Goal: Task Accomplishment & Management: Use online tool/utility

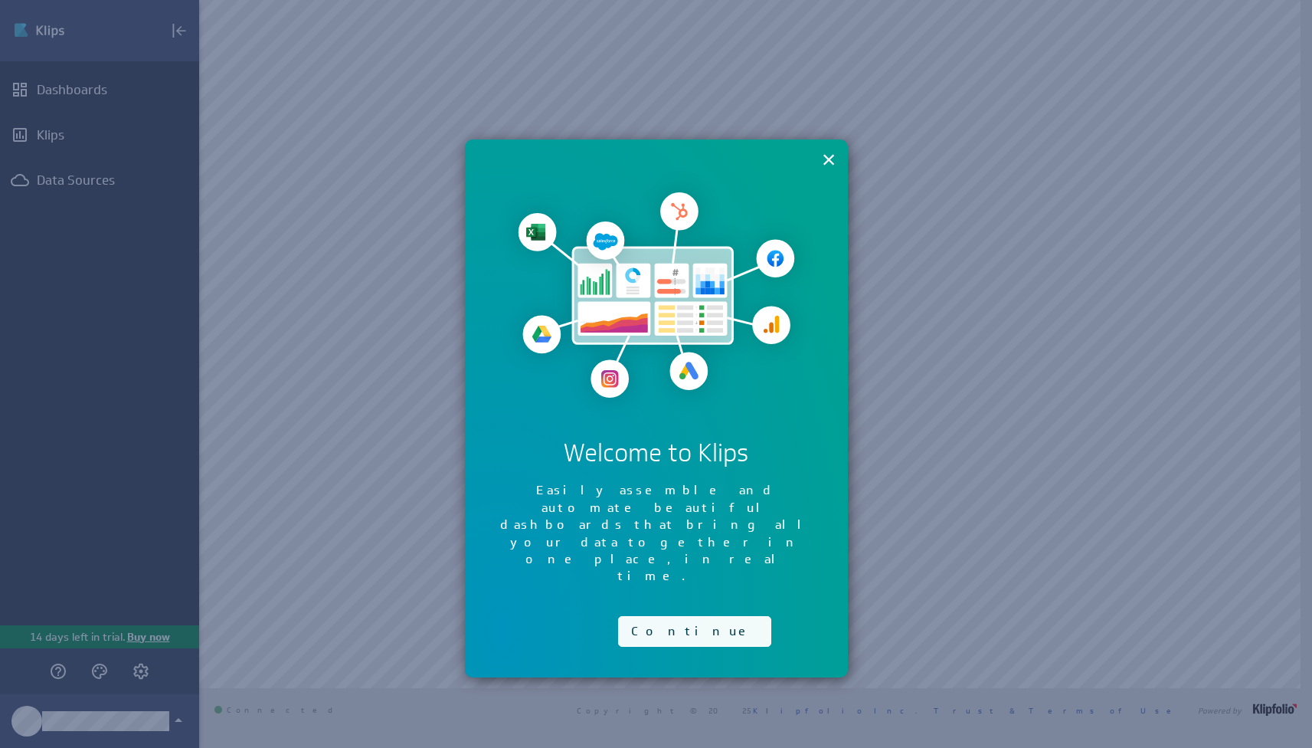
click at [687, 616] on button "Continue" at bounding box center [694, 631] width 153 height 31
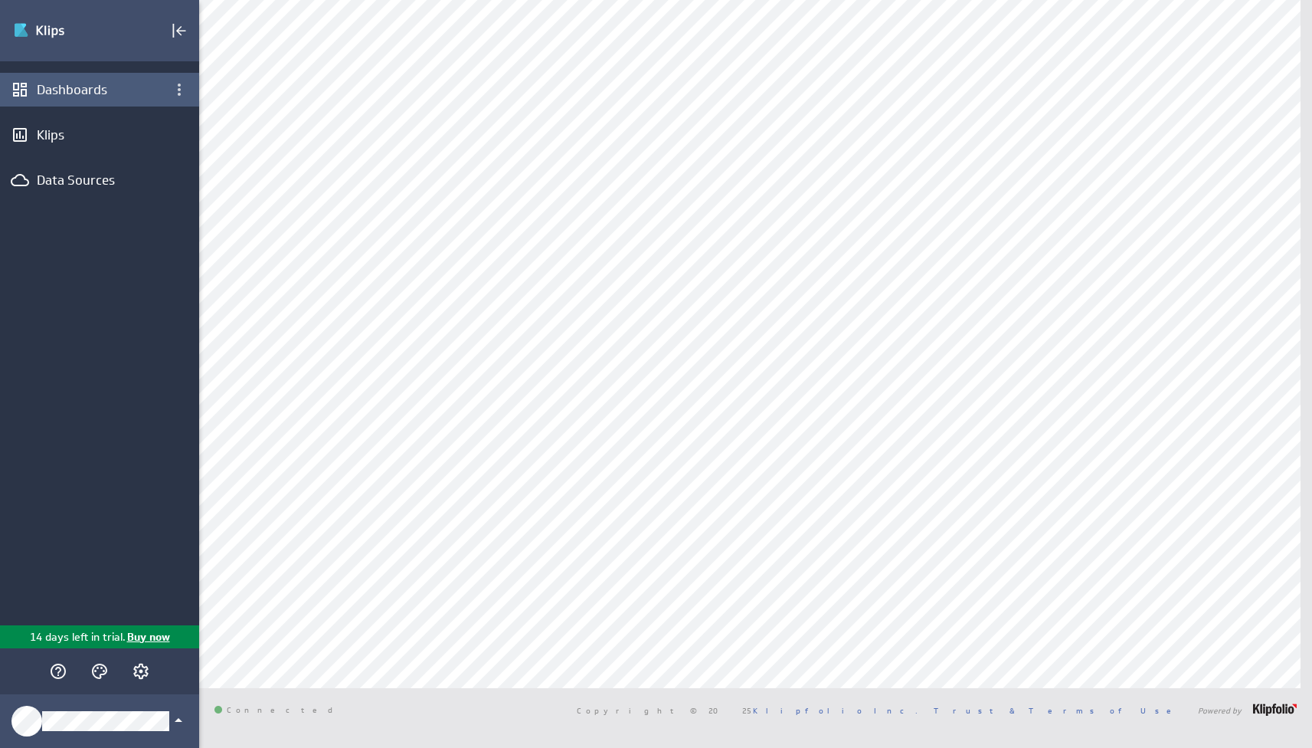
click at [80, 77] on div "Dashboards" at bounding box center [99, 90] width 199 height 34
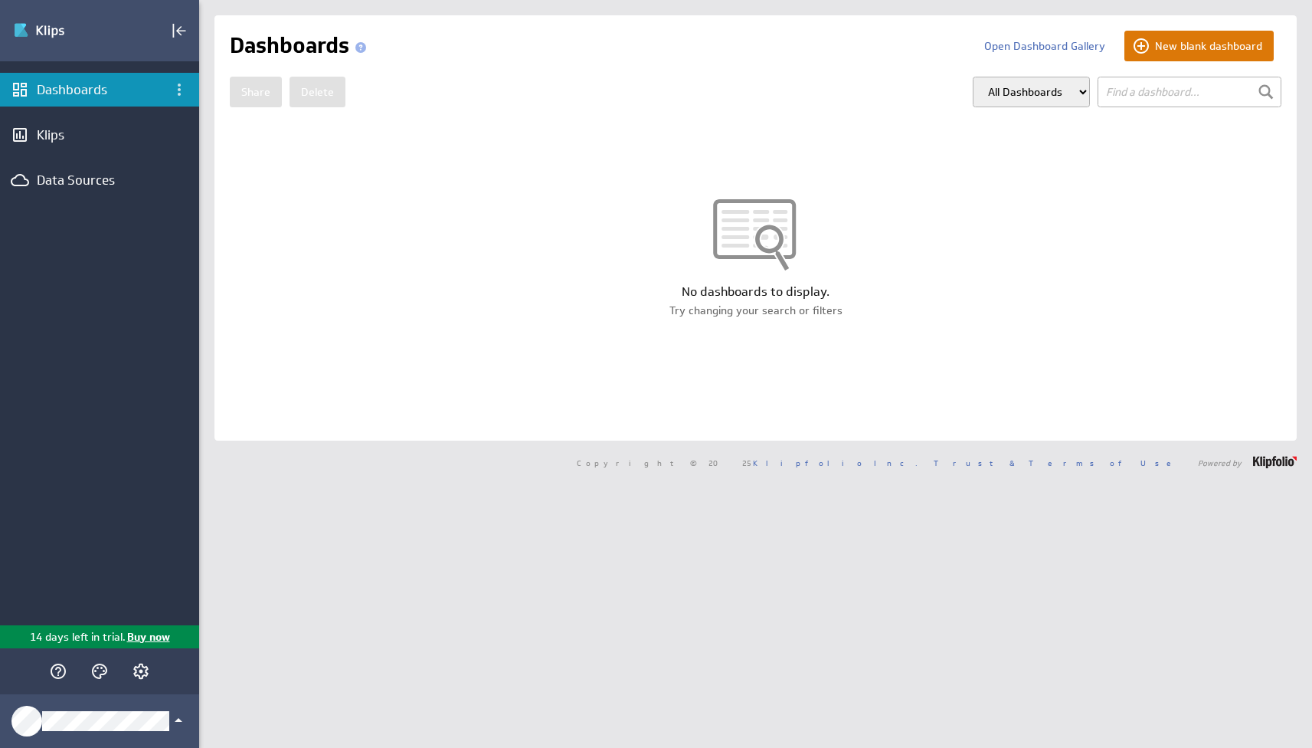
click at [1183, 44] on button "New blank dashboard" at bounding box center [1199, 46] width 149 height 31
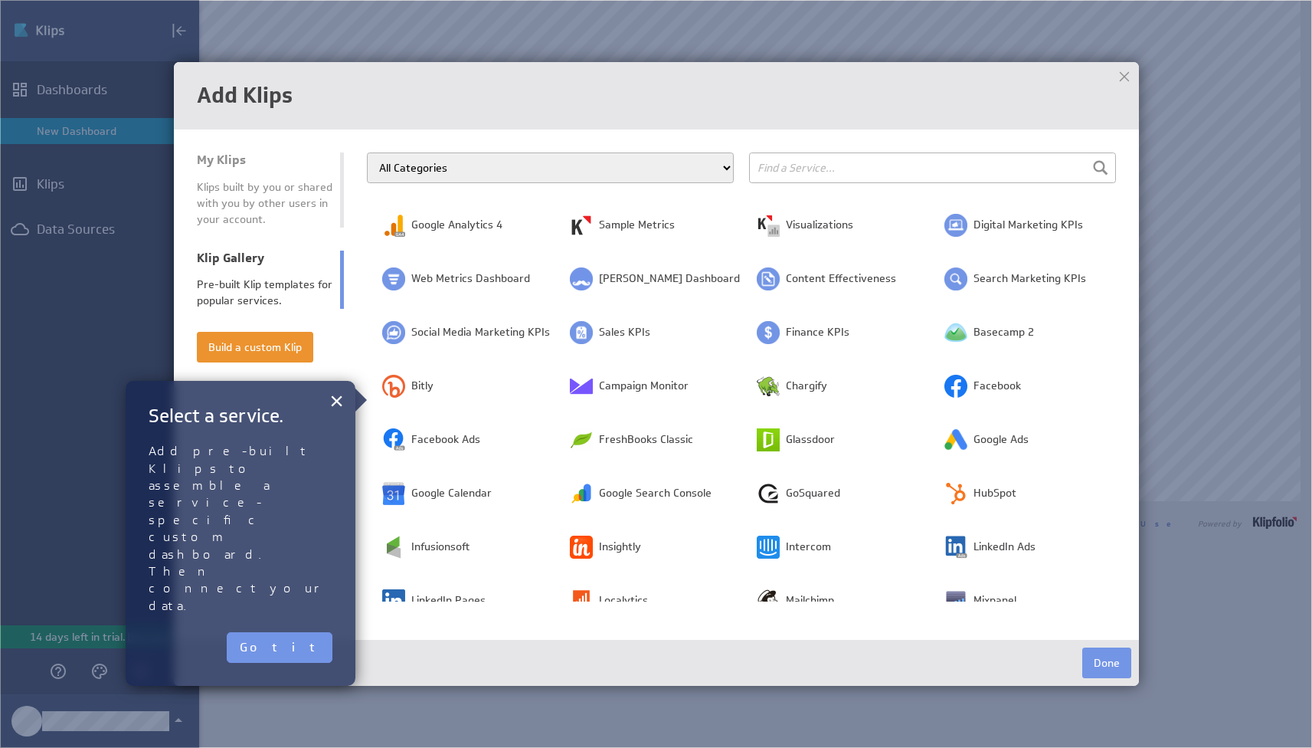
click at [875, 162] on input "text" at bounding box center [932, 167] width 367 height 31
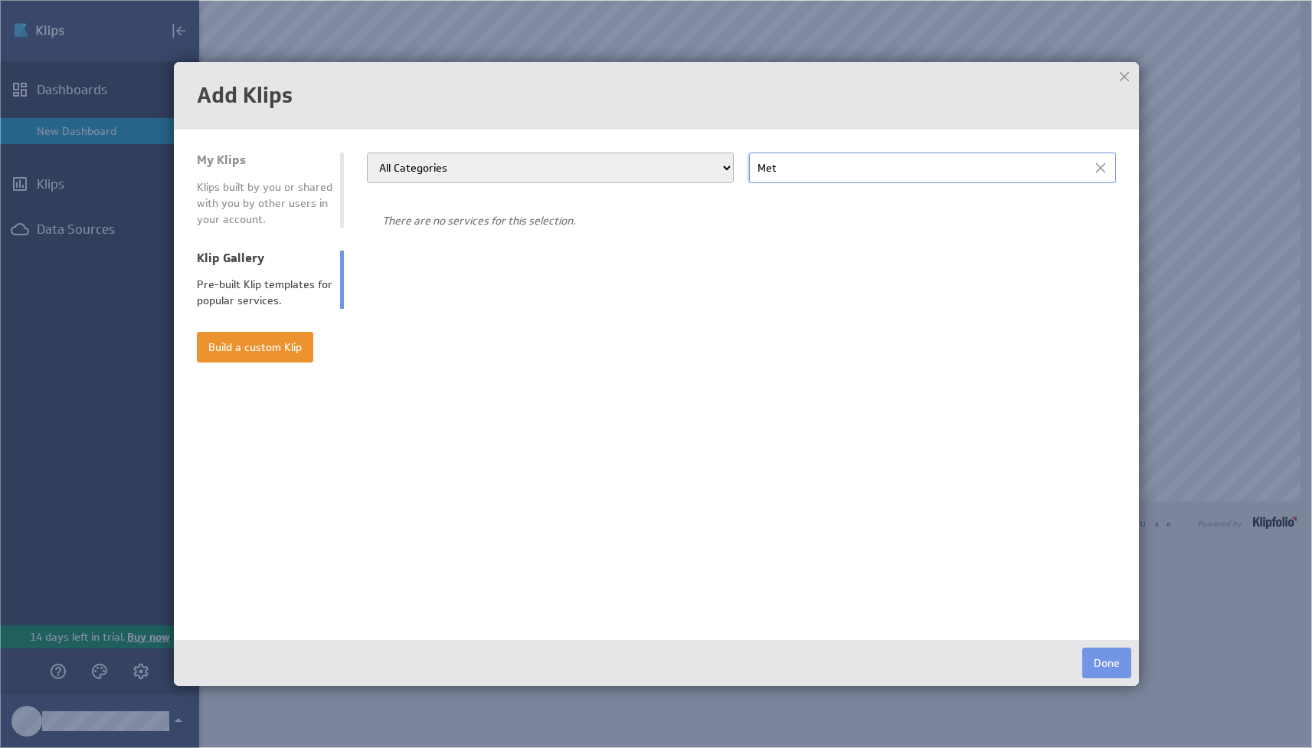
type input "Meta"
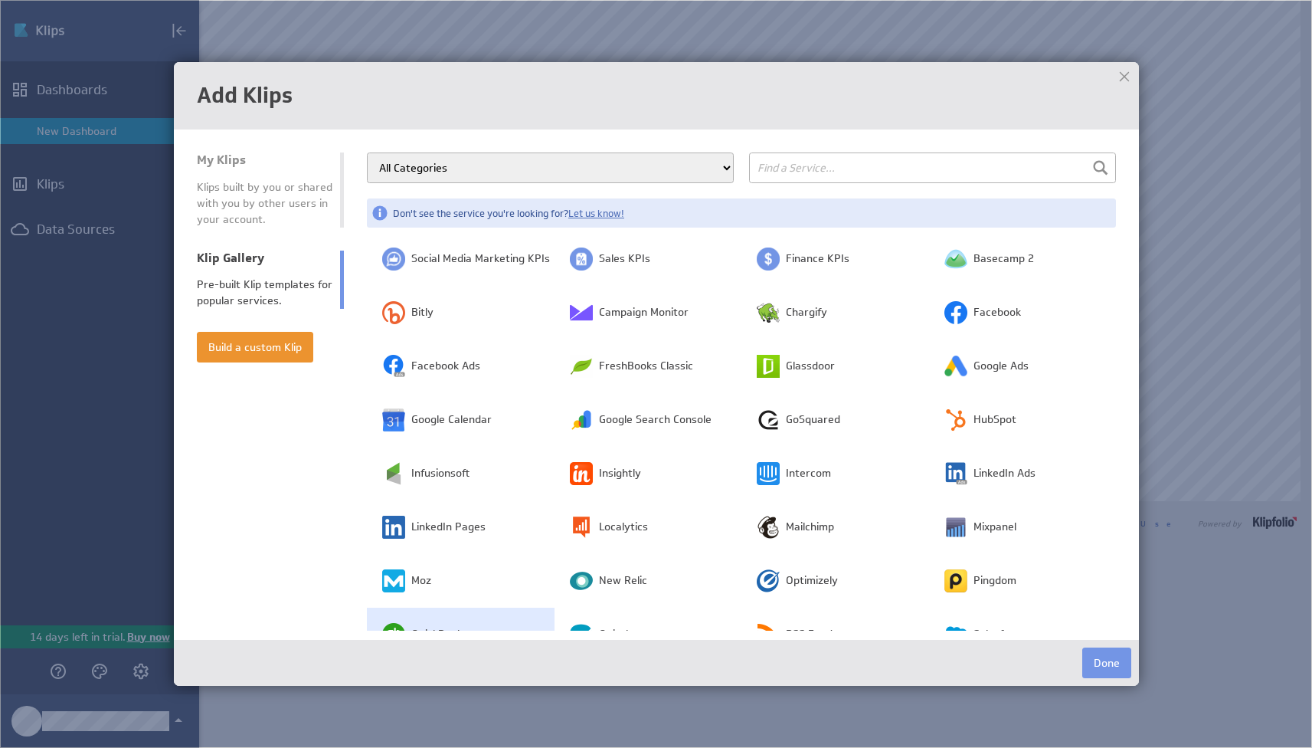
scroll to position [59, 0]
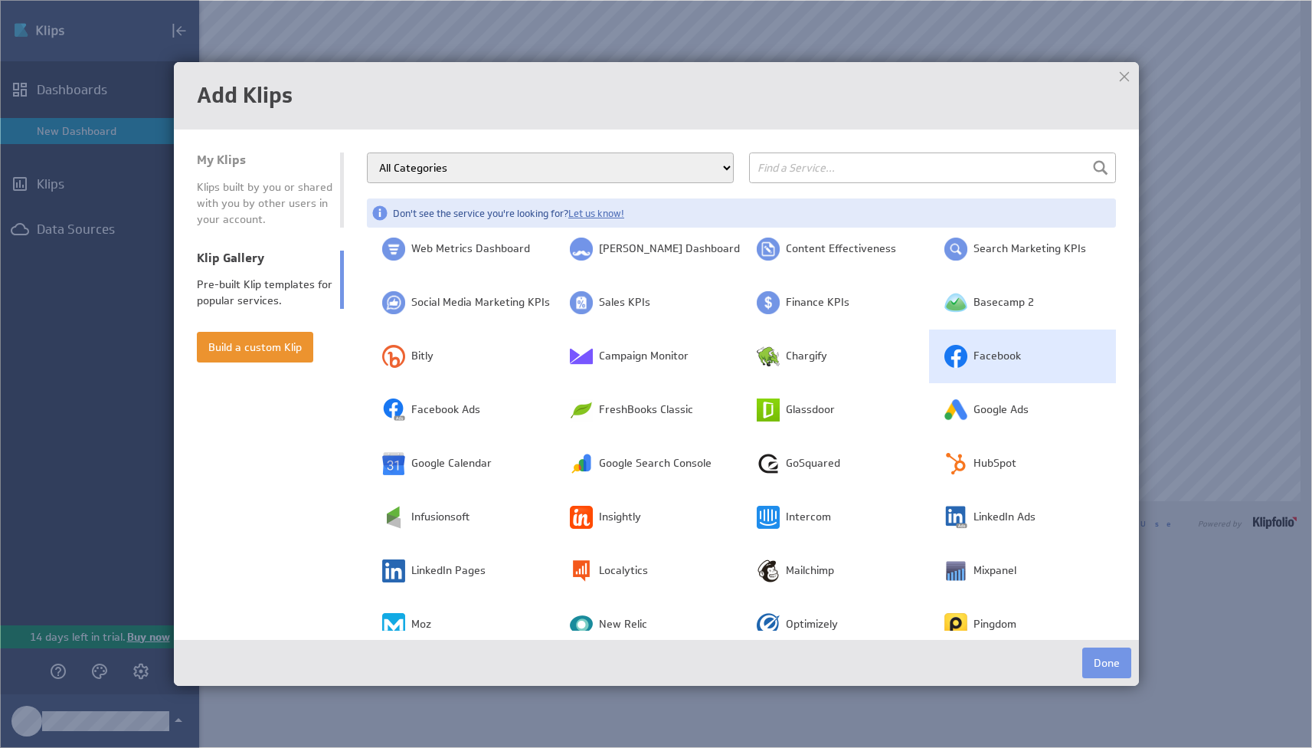
click at [980, 346] on td "Facebook" at bounding box center [1023, 356] width 188 height 54
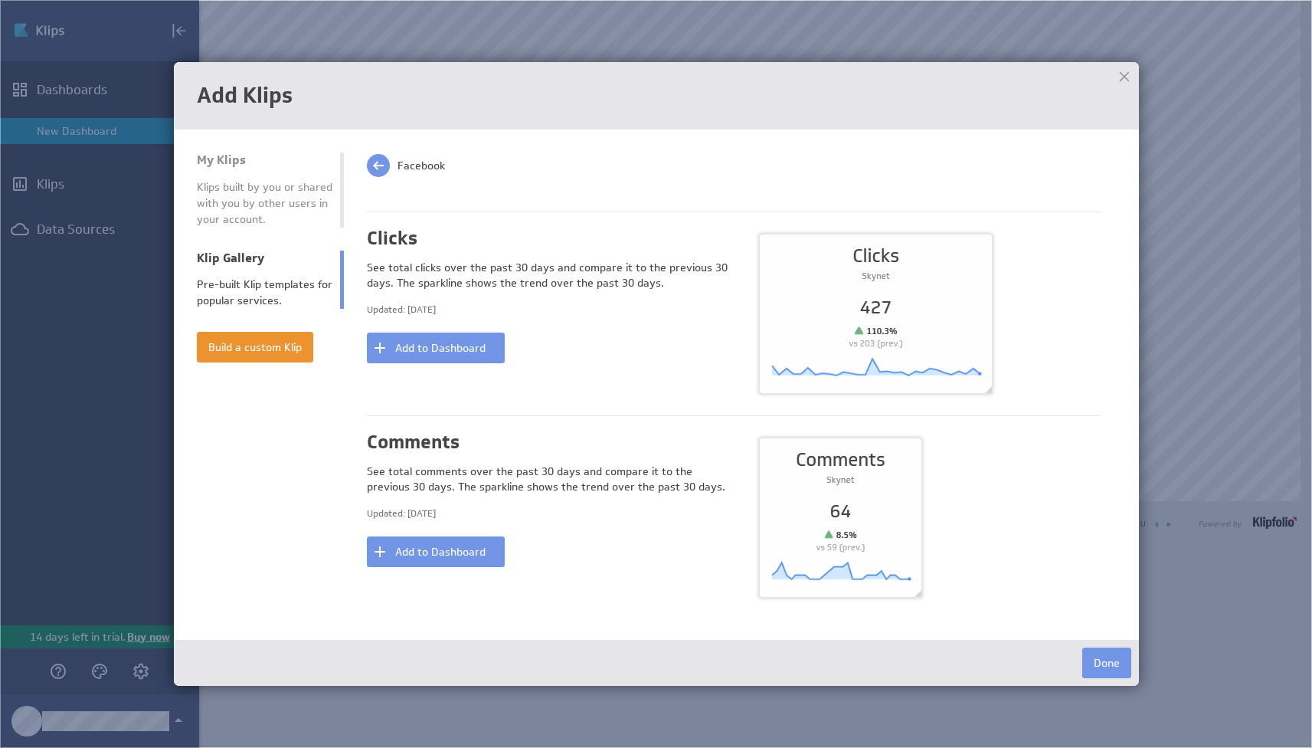
scroll to position [0, 0]
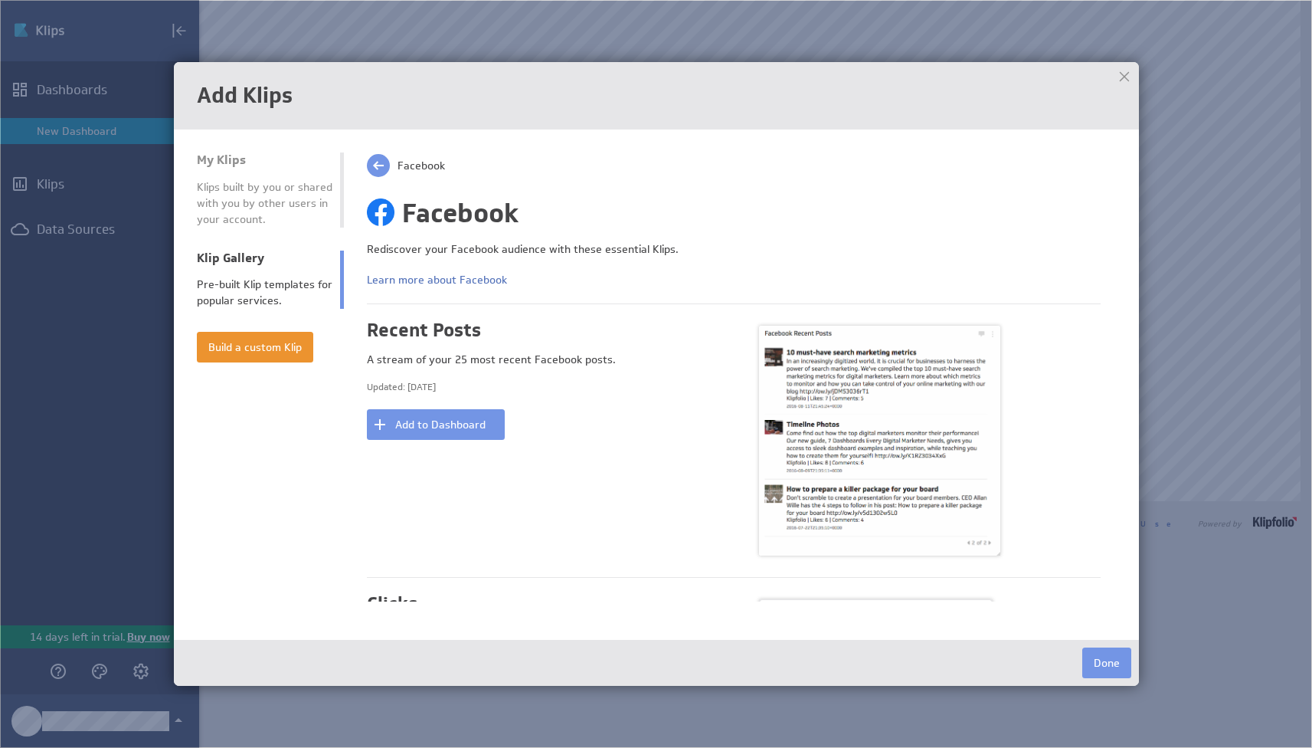
click at [384, 163] on span at bounding box center [378, 165] width 23 height 23
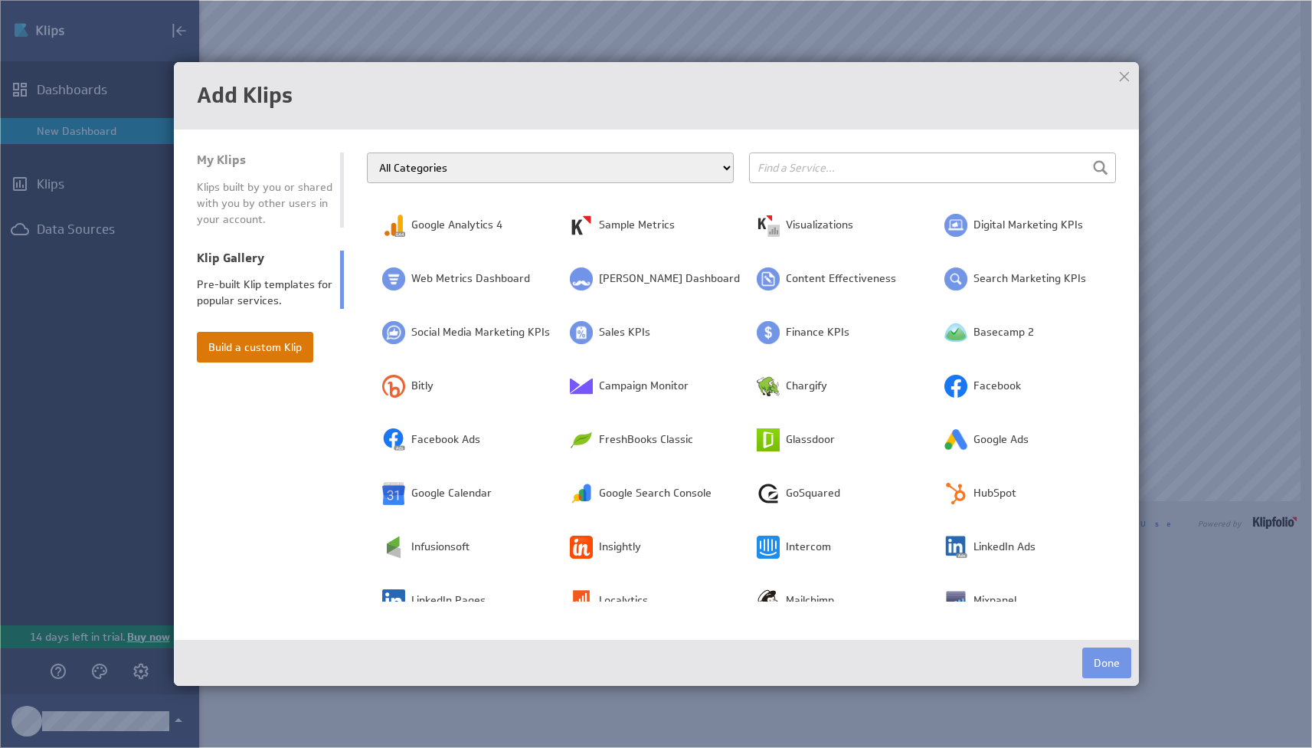
click at [263, 346] on button "Build a custom Klip" at bounding box center [255, 347] width 116 height 31
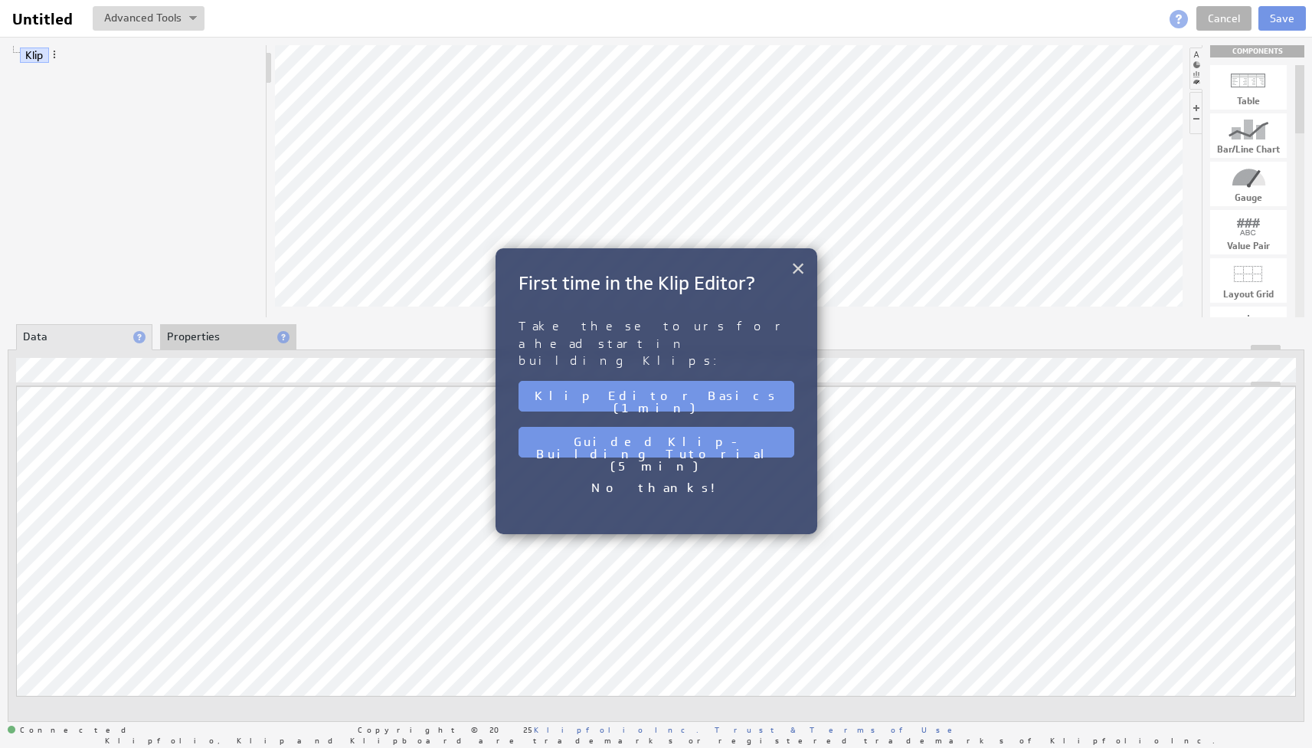
click at [799, 271] on button "×" at bounding box center [798, 268] width 15 height 31
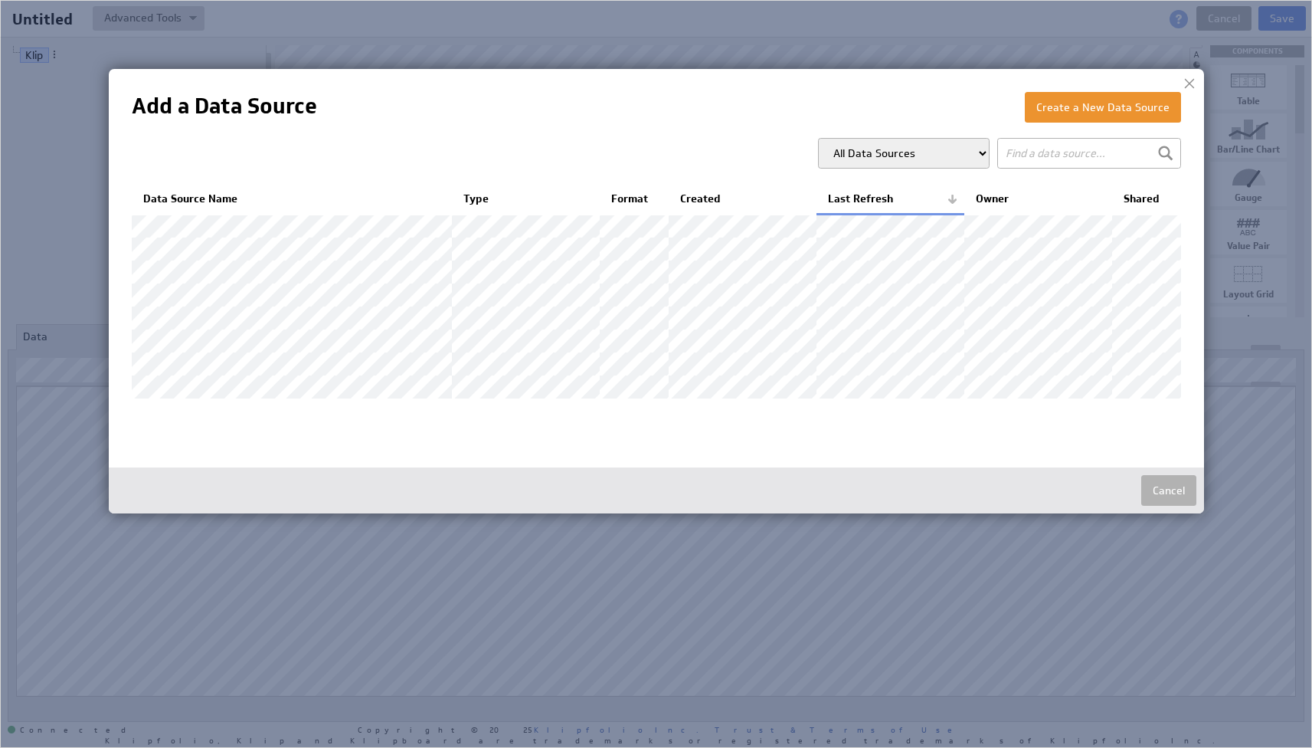
click at [1056, 162] on input "text" at bounding box center [1089, 153] width 184 height 31
click at [1114, 112] on button "Create a New Data Source" at bounding box center [1103, 107] width 156 height 31
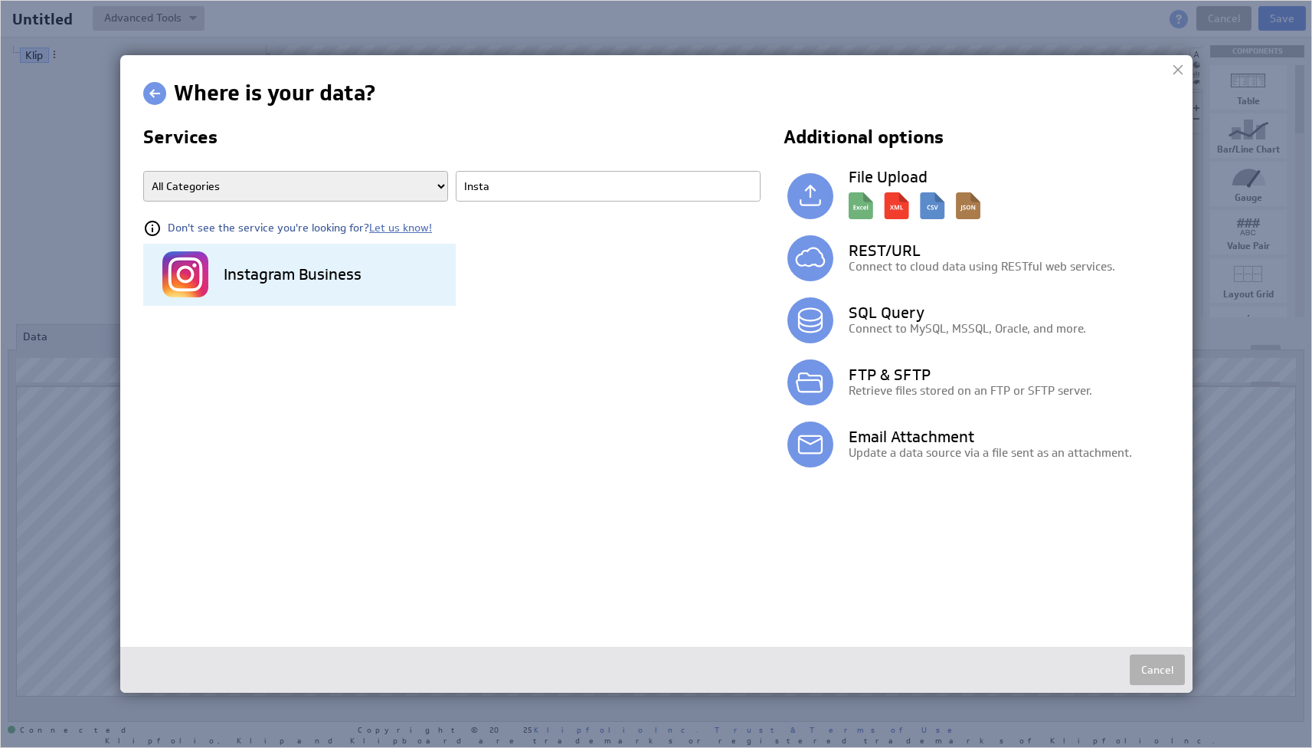
click at [297, 284] on div "Instagram Business" at bounding box center [308, 275] width 293 height 62
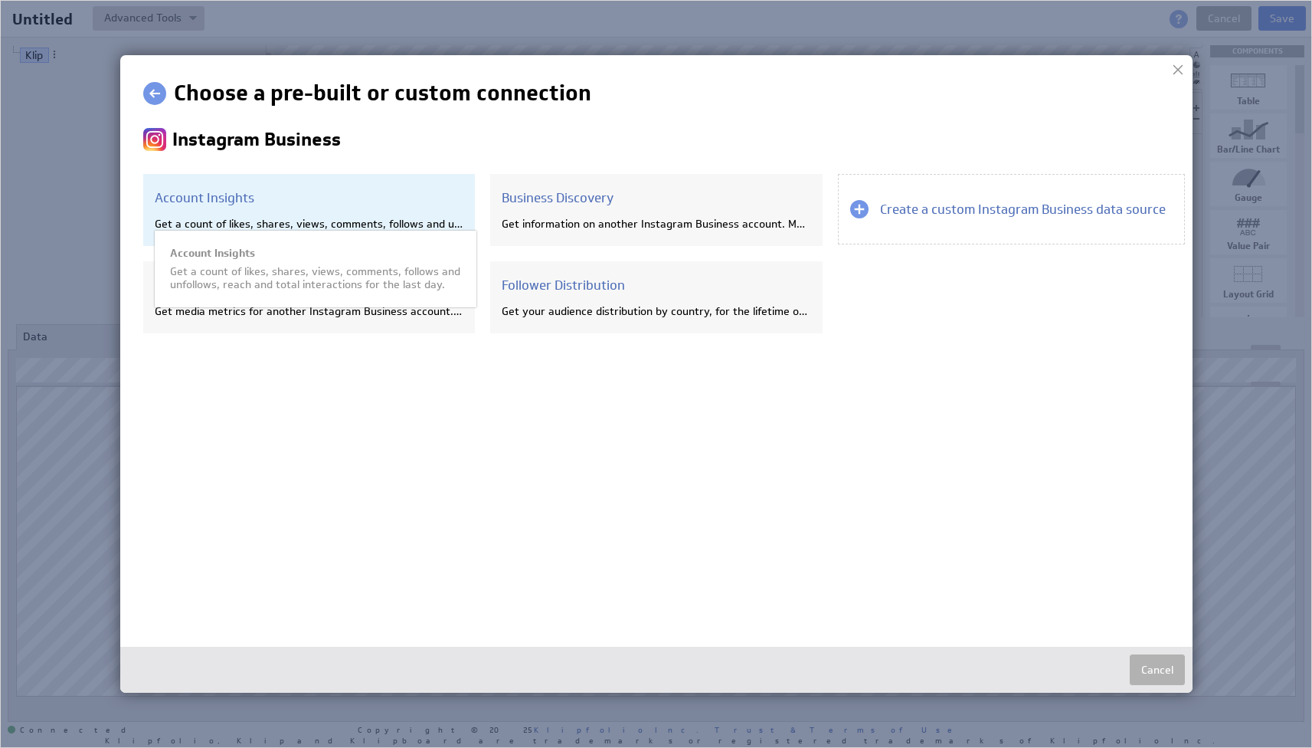
click at [284, 215] on div "Account Insights Get a count of likes, shares, views, comments, follows and unf…" at bounding box center [309, 210] width 332 height 72
click at [220, 193] on h3 "Account Insights" at bounding box center [309, 197] width 309 height 17
click at [220, 195] on h3 "Account Insights" at bounding box center [309, 197] width 309 height 17
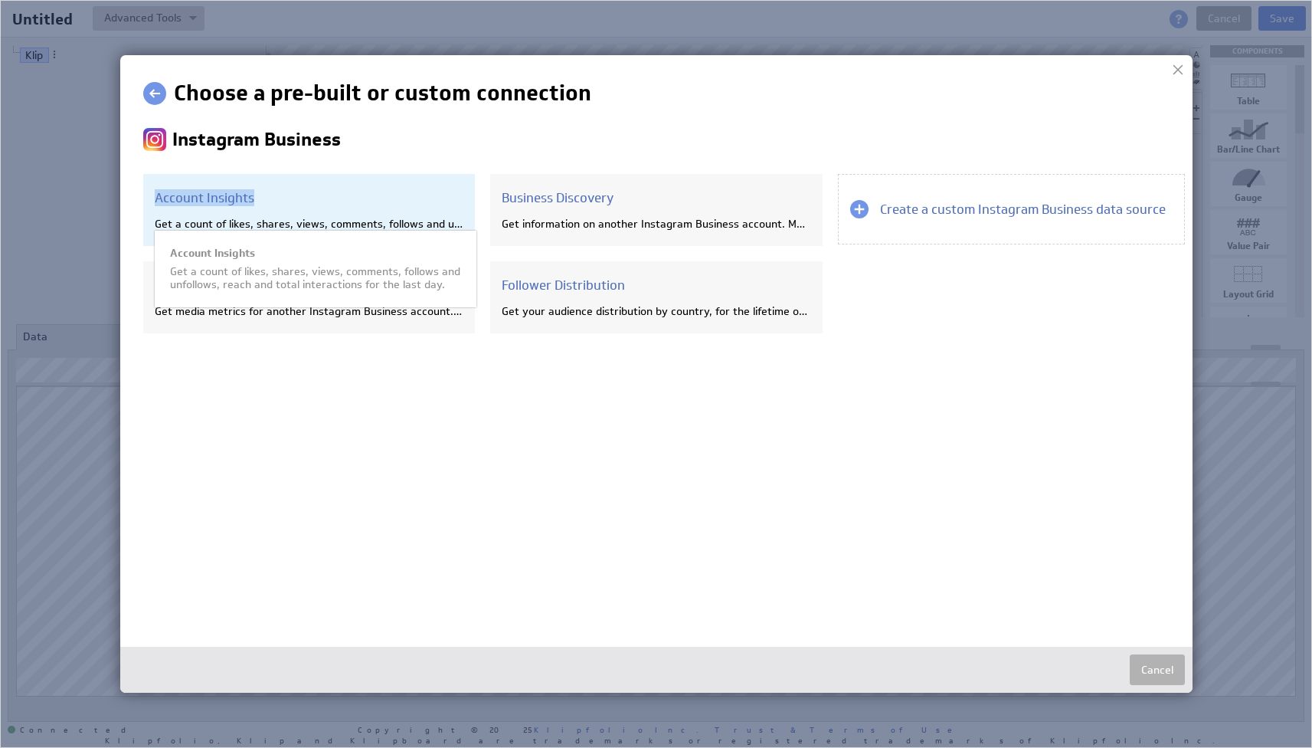
click at [220, 195] on h3 "Account Insights" at bounding box center [309, 197] width 309 height 17
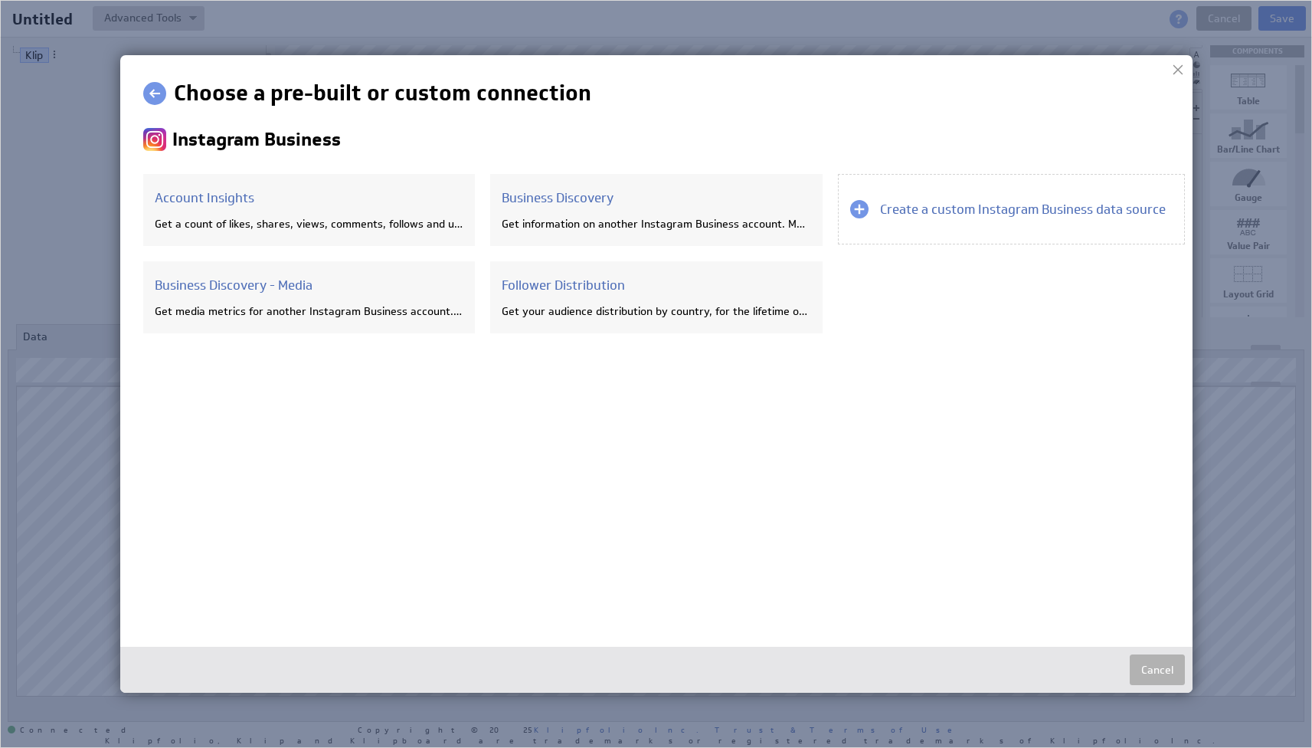
click at [490, 349] on html "Choose a pre-built or custom connection Instagram Business Account Insights Get…" at bounding box center [668, 213] width 1050 height 270
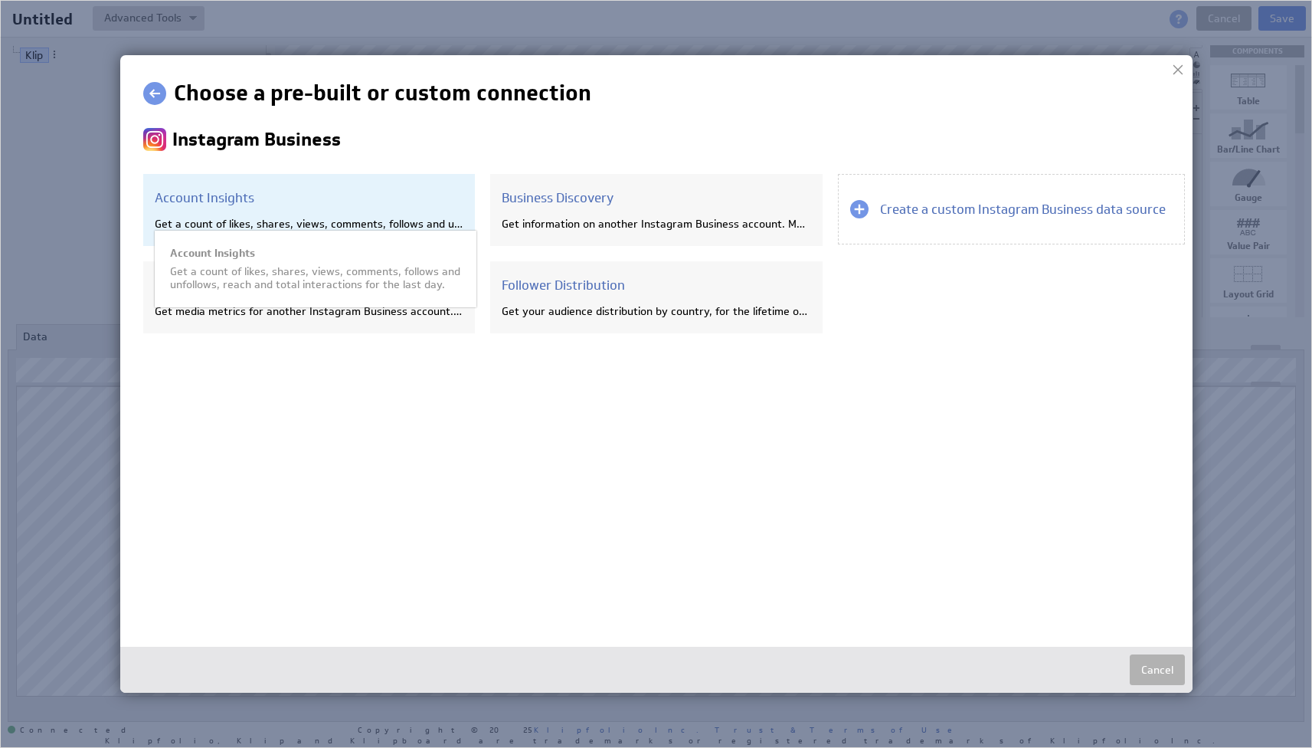
click at [225, 202] on h3 "Account Insights" at bounding box center [309, 197] width 309 height 17
click at [339, 196] on h3 "Account Insights" at bounding box center [309, 197] width 309 height 17
click at [217, 200] on h3 "Account Insights" at bounding box center [309, 197] width 309 height 17
click at [288, 193] on h3 "Account Insights" at bounding box center [309, 197] width 309 height 17
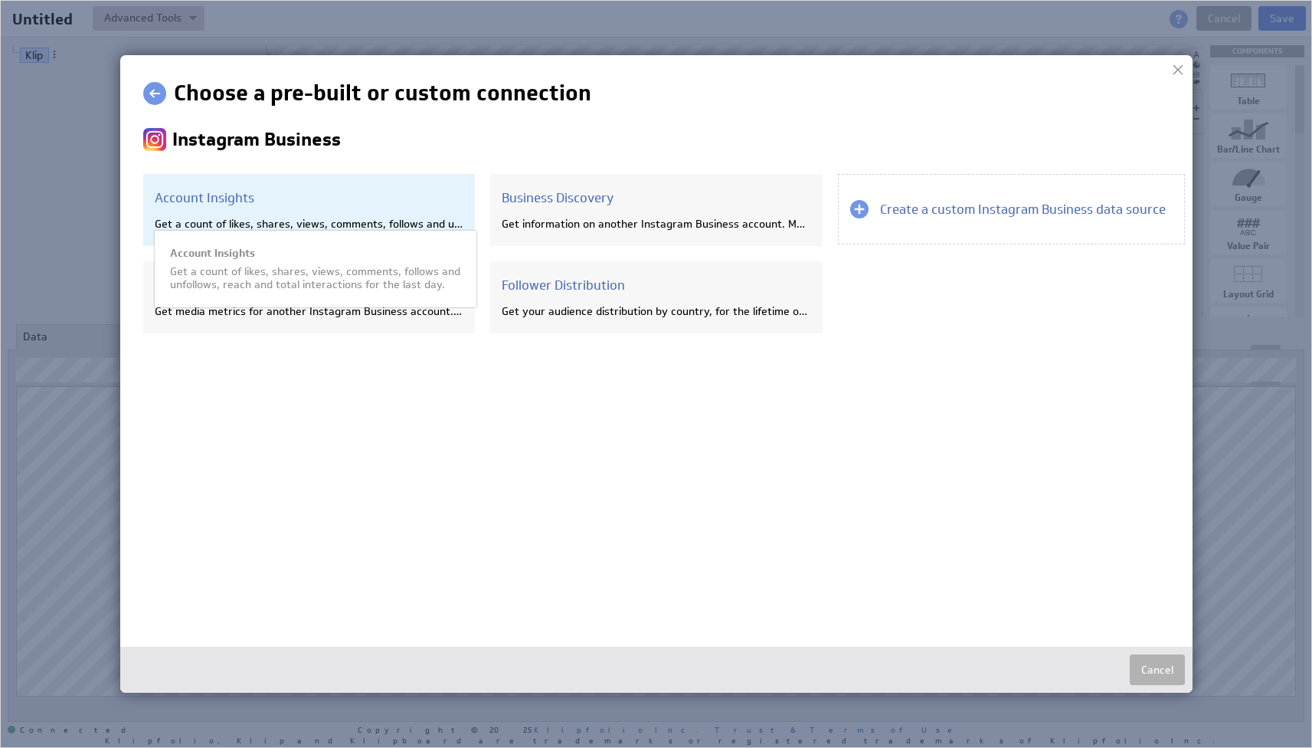
click at [326, 206] on div "Account Insights Get a count of likes, shares, views, comments, follows and unf…" at bounding box center [309, 210] width 332 height 72
click at [312, 208] on div "Account Insights Get a count of likes, shares, views, comments, follows and unf…" at bounding box center [309, 210] width 332 height 72
click at [226, 209] on div "Account Insights Get a count of likes, shares, views, comments, follows and unf…" at bounding box center [309, 210] width 332 height 72
click at [224, 209] on div "Account Insights Get a count of likes, shares, views, comments, follows and unf…" at bounding box center [309, 210] width 332 height 72
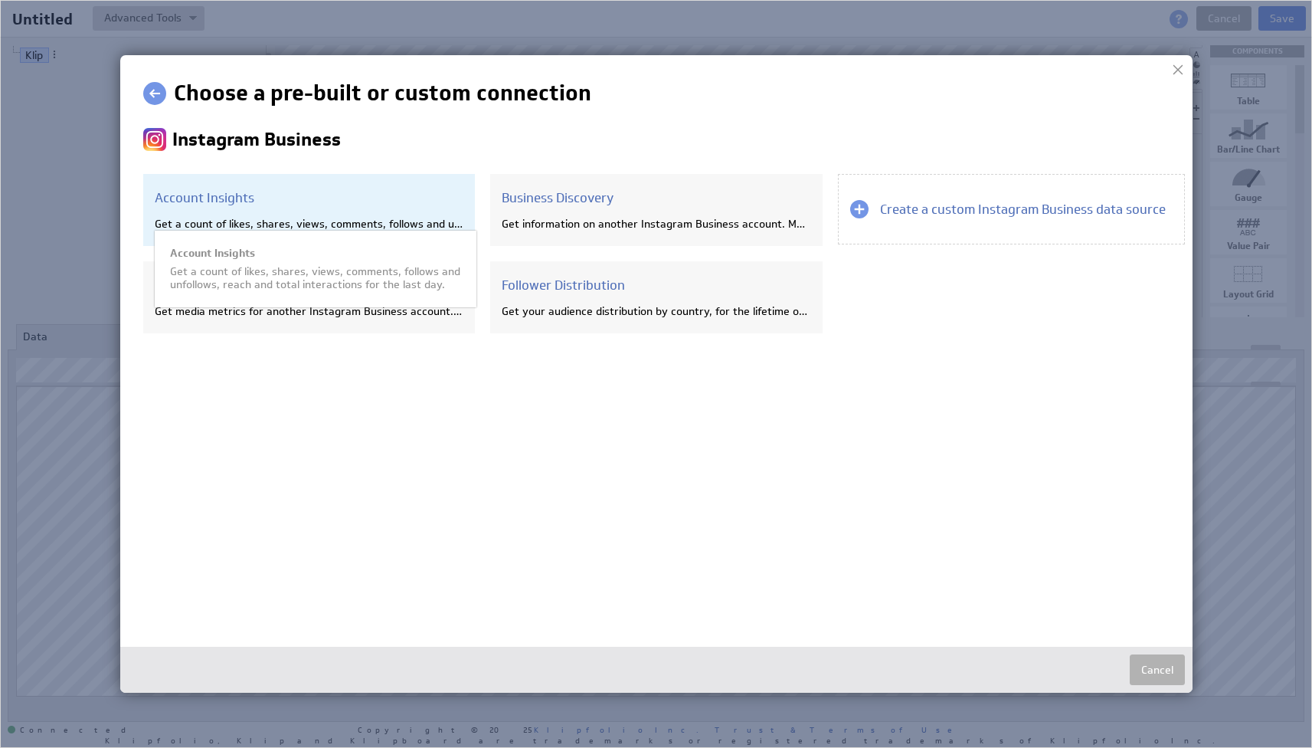
click at [324, 222] on div "Get a count of likes, shares, views, comments, follows and unfollows, reach and…" at bounding box center [309, 224] width 309 height 14
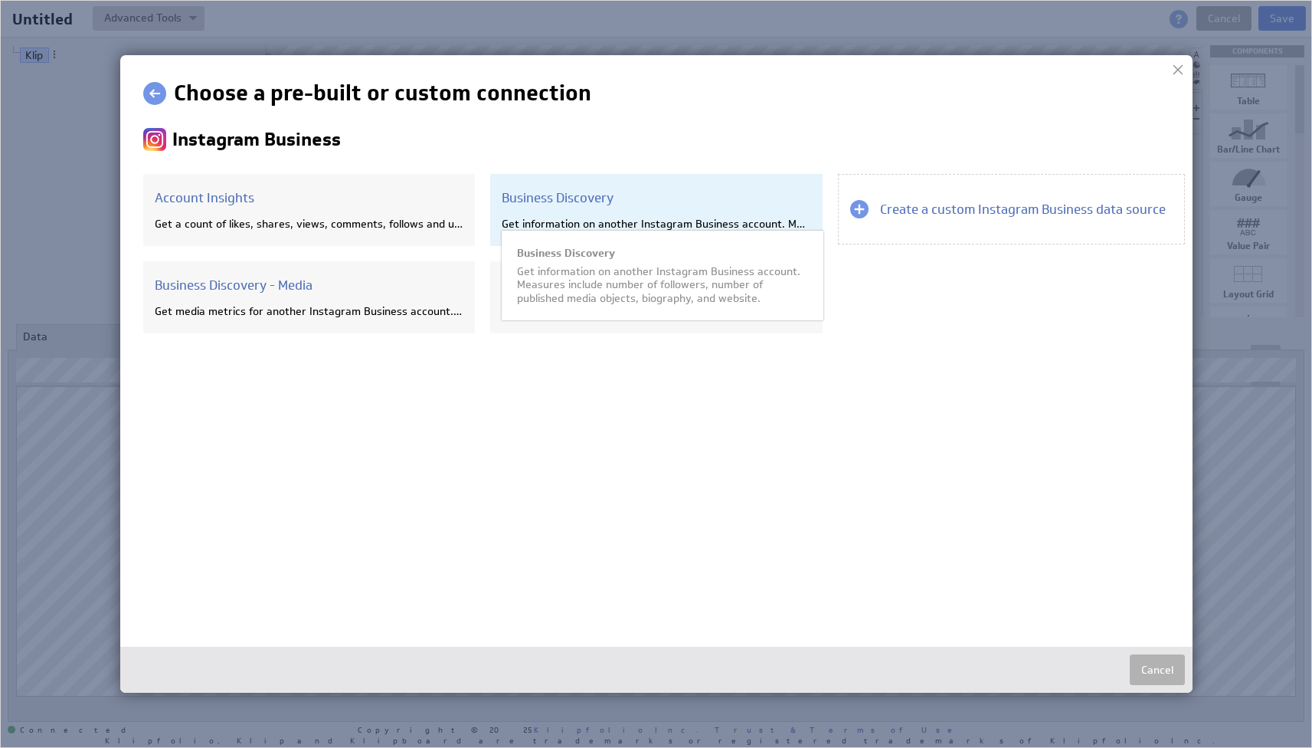
click at [686, 219] on div "Get information on another Instagram Business account. Measures include number …" at bounding box center [656, 224] width 309 height 14
click at [727, 306] on div "Business Discovery Get information on another Instagram Business account. Measu…" at bounding box center [663, 276] width 322 height 90
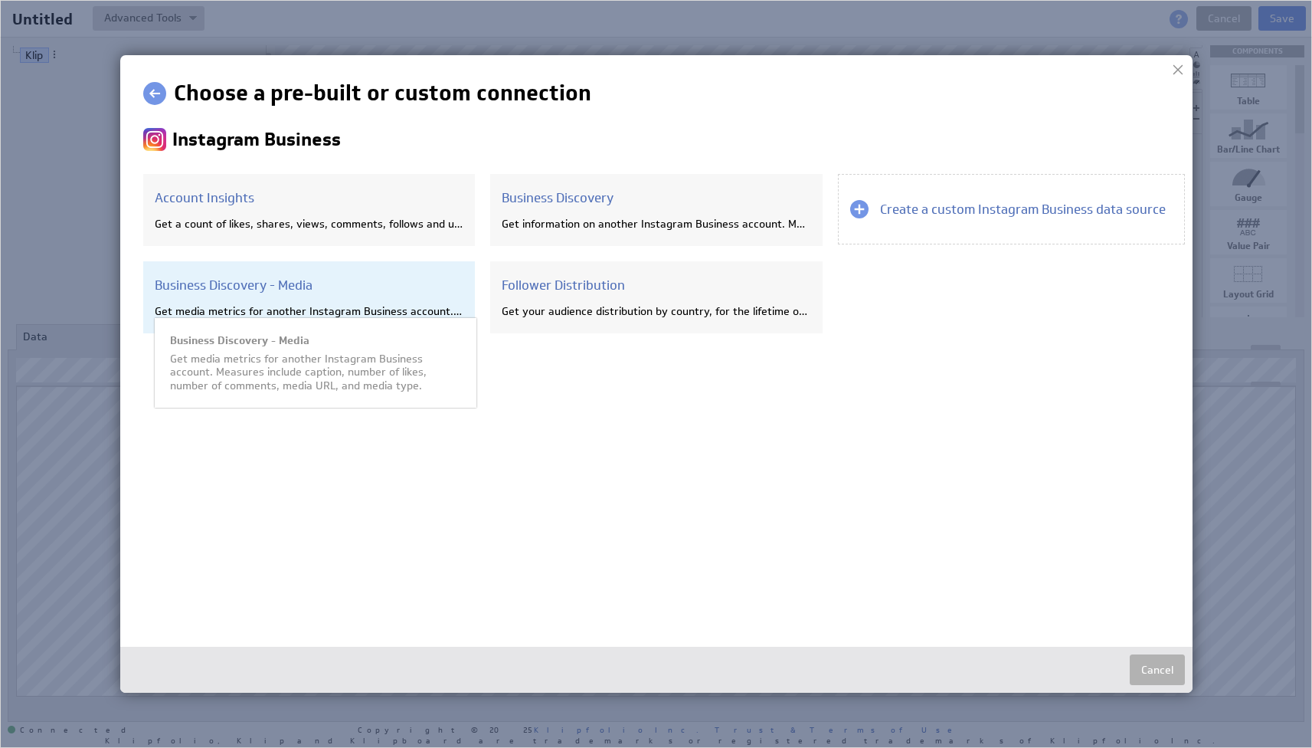
click at [311, 288] on h3 "Business Discovery - Media" at bounding box center [309, 285] width 309 height 17
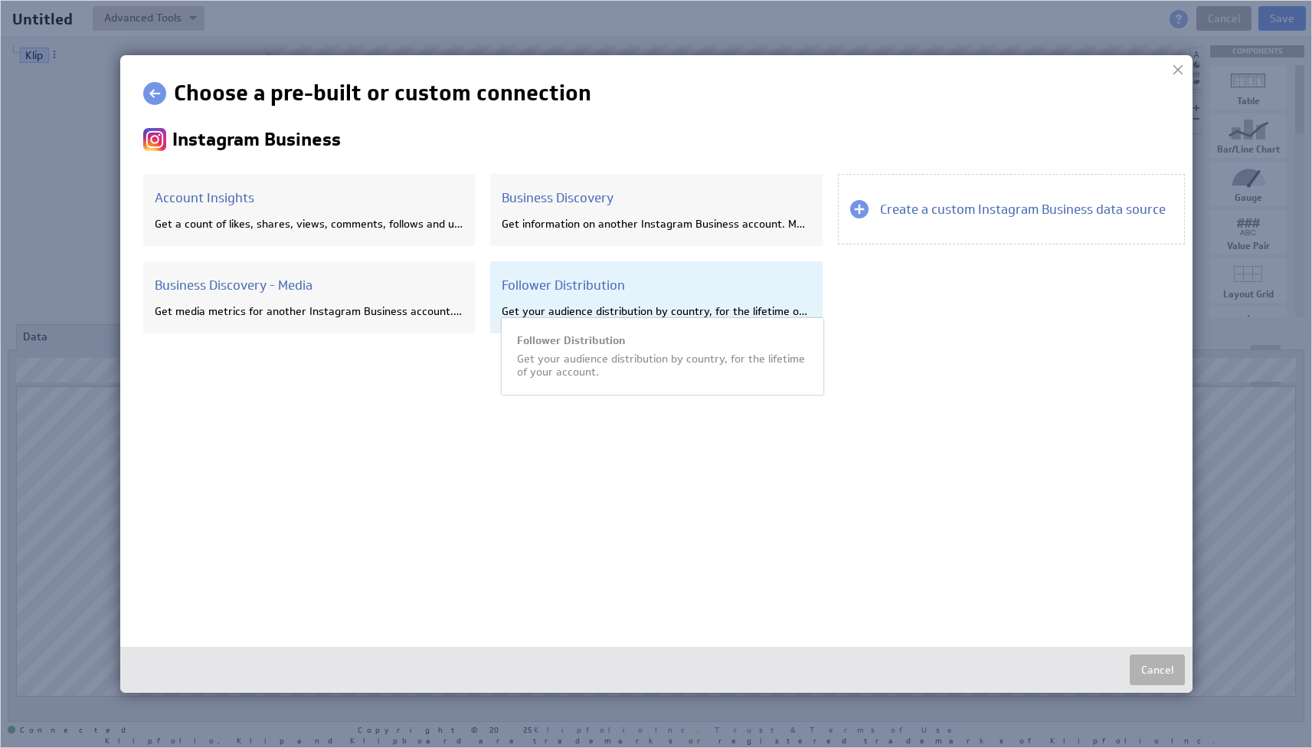
click at [629, 323] on div "Follower Distribution Get your audience distribution by country, for the lifeti…" at bounding box center [656, 297] width 332 height 72
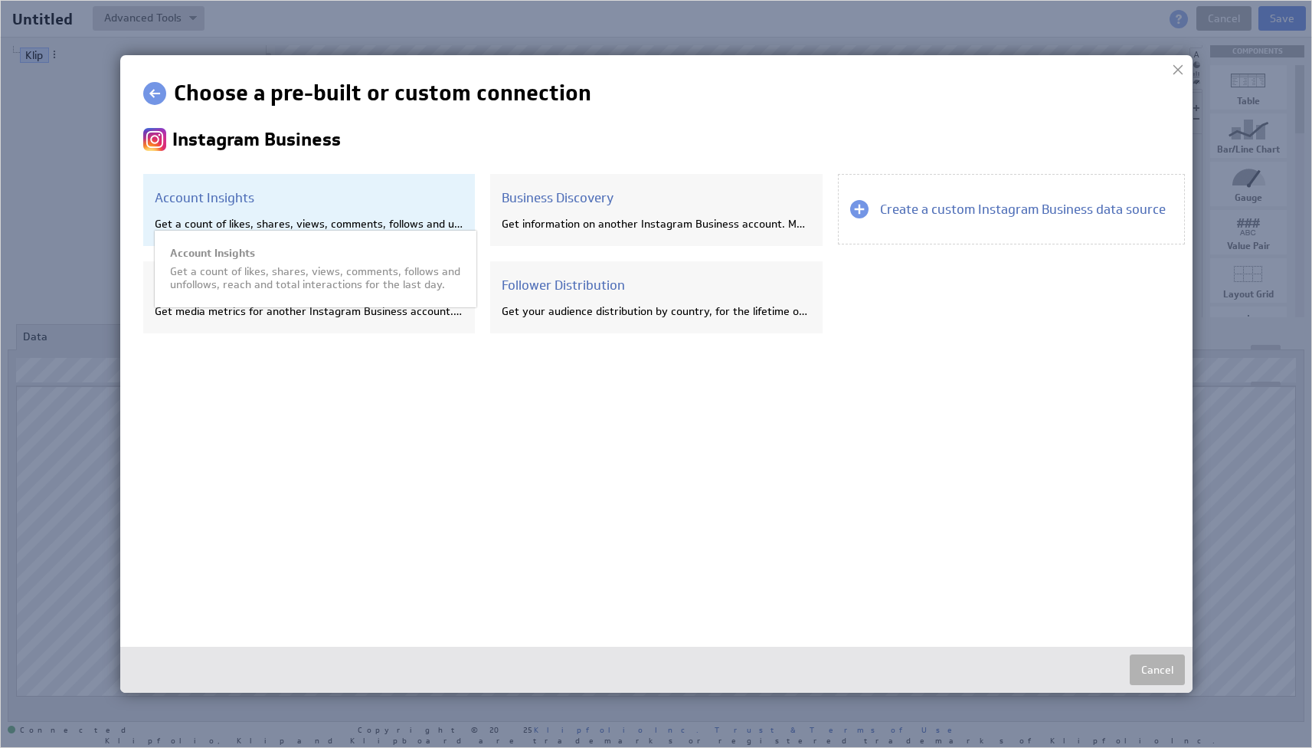
drag, startPoint x: 300, startPoint y: 224, endPoint x: 296, endPoint y: 218, distance: 7.9
click at [300, 224] on div "Get a count of likes, shares, views, comments, follows and unfollows, reach and…" at bounding box center [309, 224] width 309 height 14
click at [296, 211] on div "Account Insights Get a count of likes, shares, views, comments, follows and unf…" at bounding box center [309, 210] width 332 height 72
click at [299, 211] on div "Account Insights Get a count of likes, shares, views, comments, follows and unf…" at bounding box center [309, 210] width 332 height 72
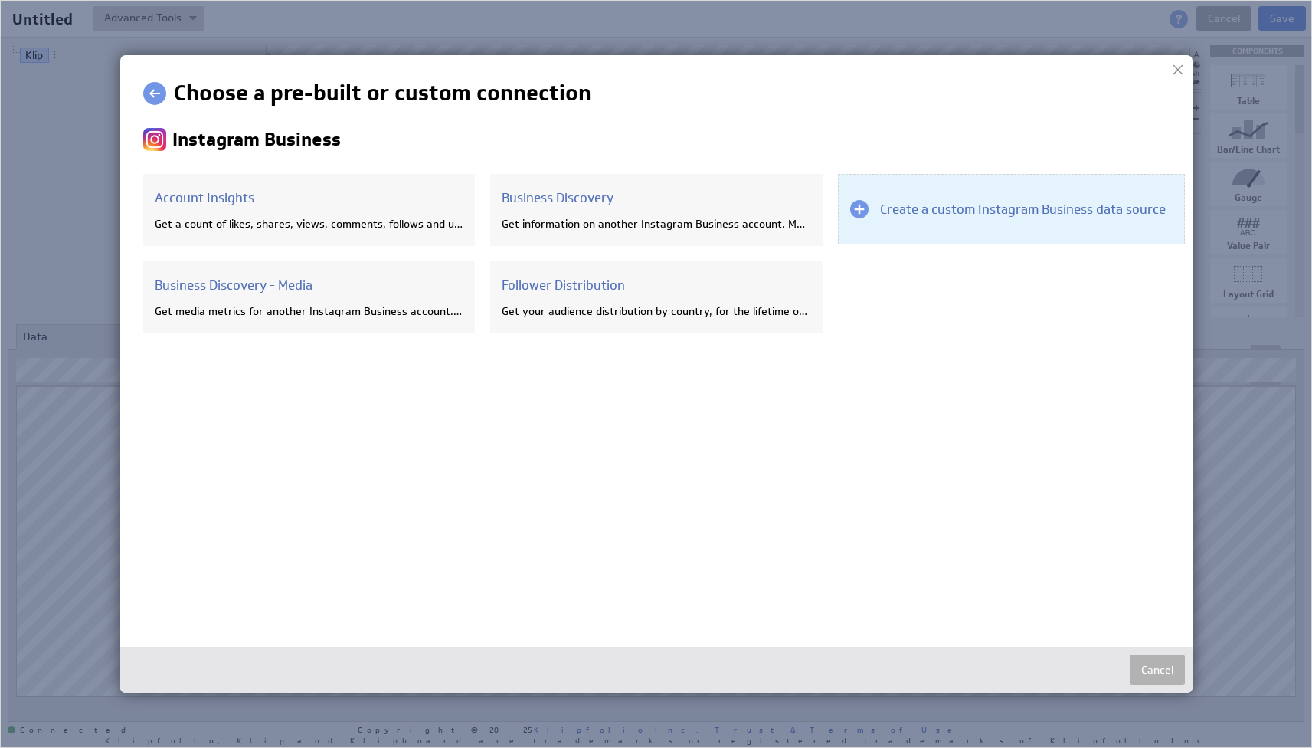
click at [1048, 199] on div "Create a custom Instagram Business data source" at bounding box center [1011, 209] width 347 height 70
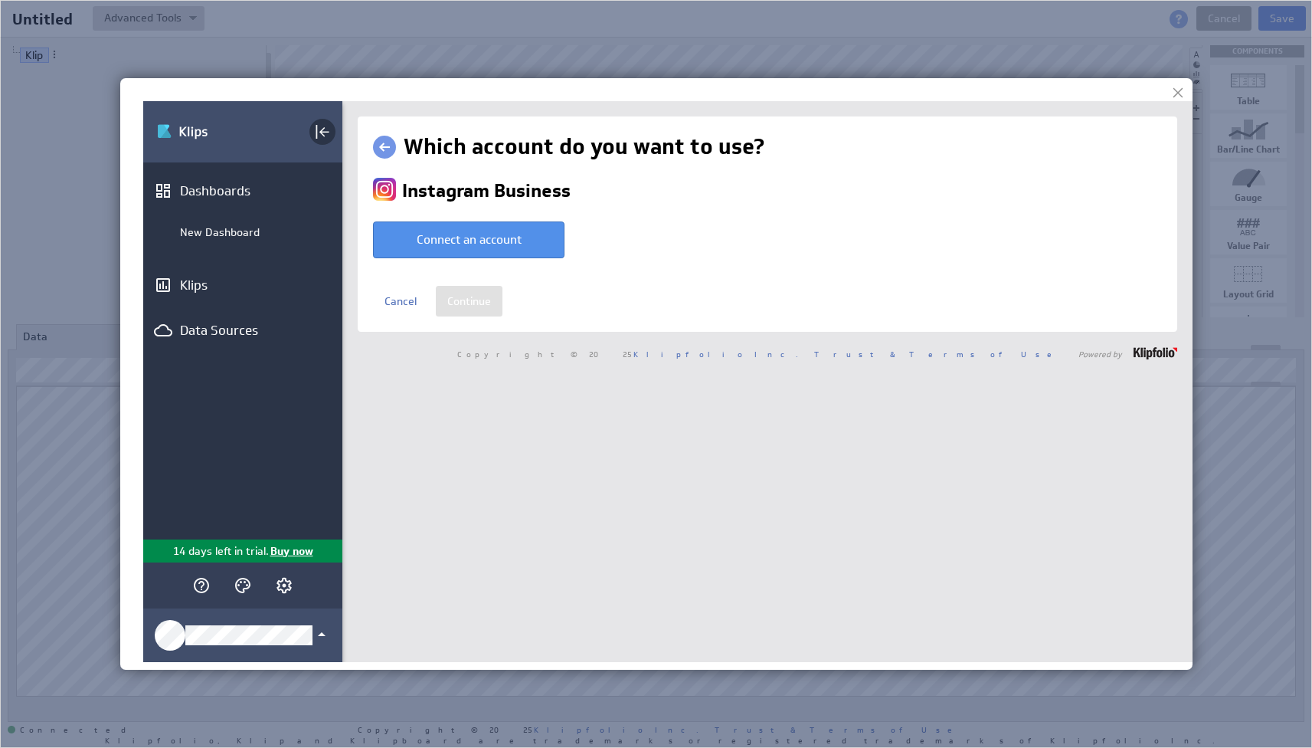
click at [327, 136] on icon "Collapse" at bounding box center [322, 132] width 18 height 18
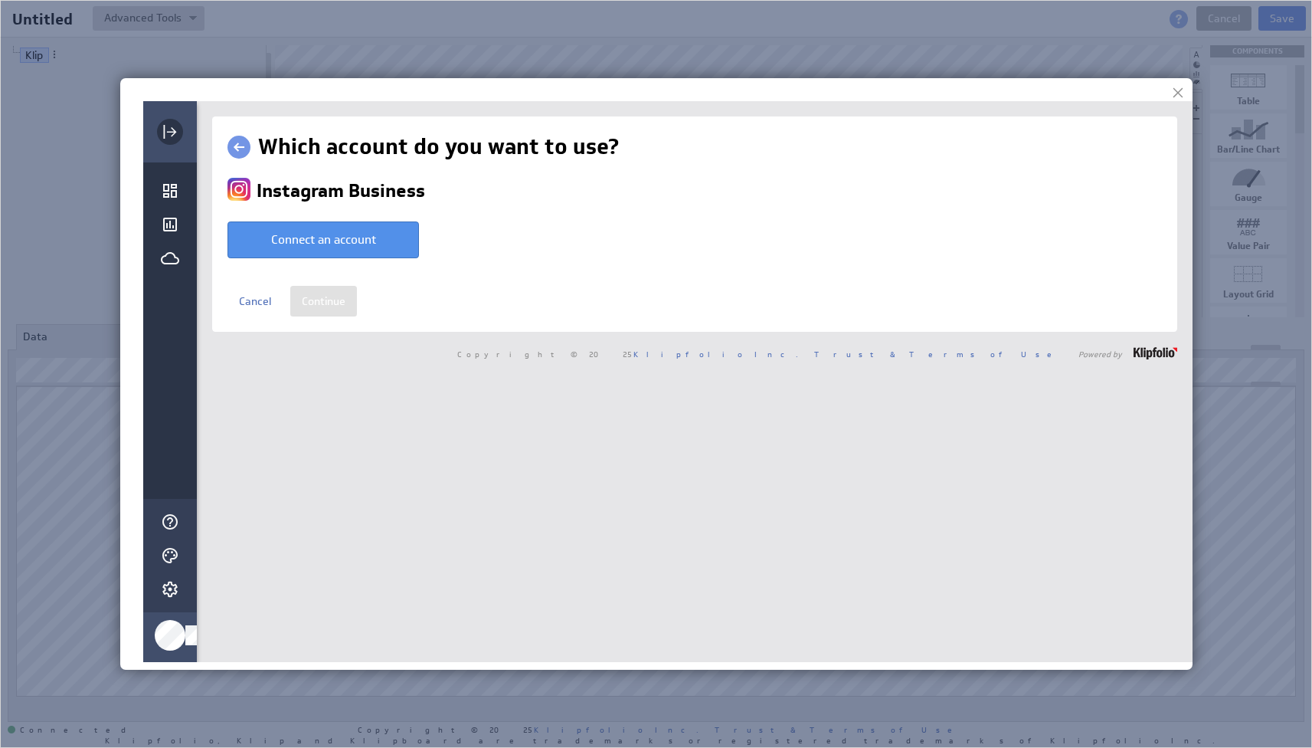
click at [171, 141] on div "Expand" at bounding box center [170, 132] width 26 height 26
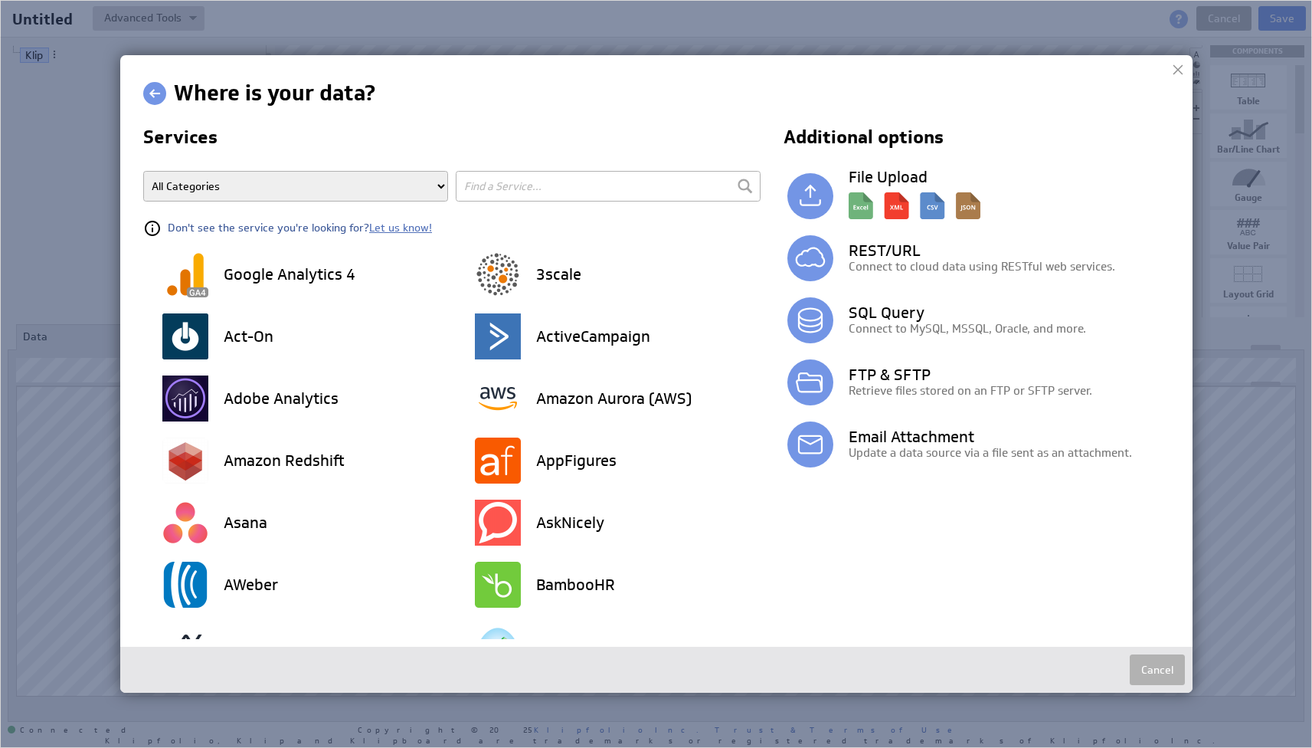
click at [527, 185] on input "text" at bounding box center [608, 186] width 305 height 31
type input "Instagram"
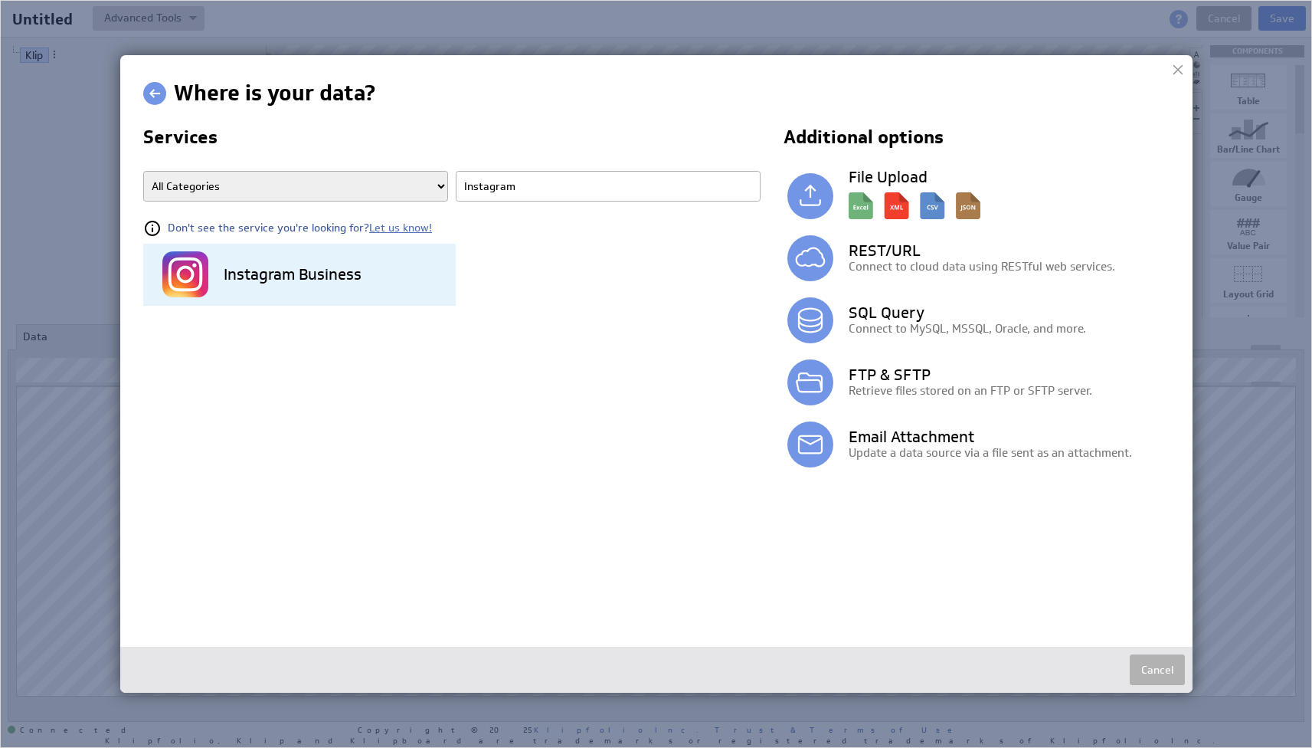
click at [290, 270] on h3 "Instagram Business" at bounding box center [293, 274] width 138 height 15
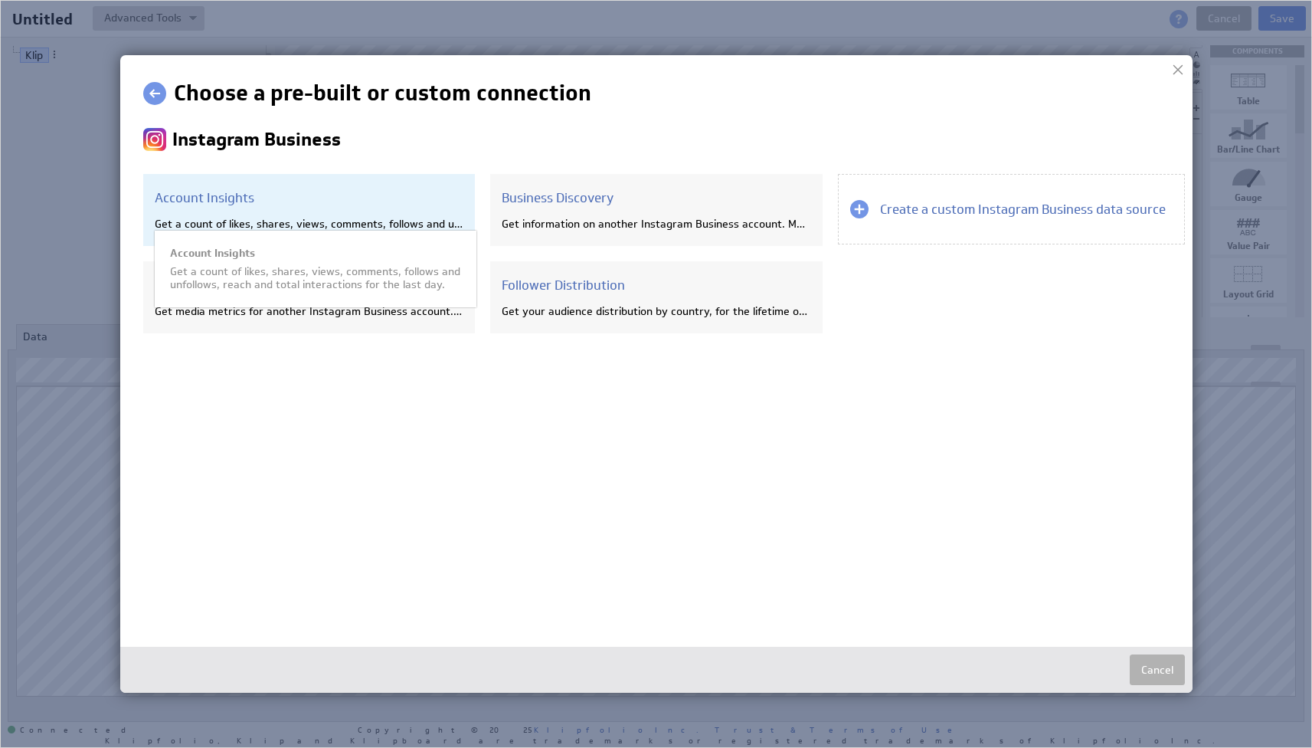
click at [304, 215] on div "Account Insights Get a count of likes, shares, views, comments, follows and unf…" at bounding box center [309, 210] width 332 height 72
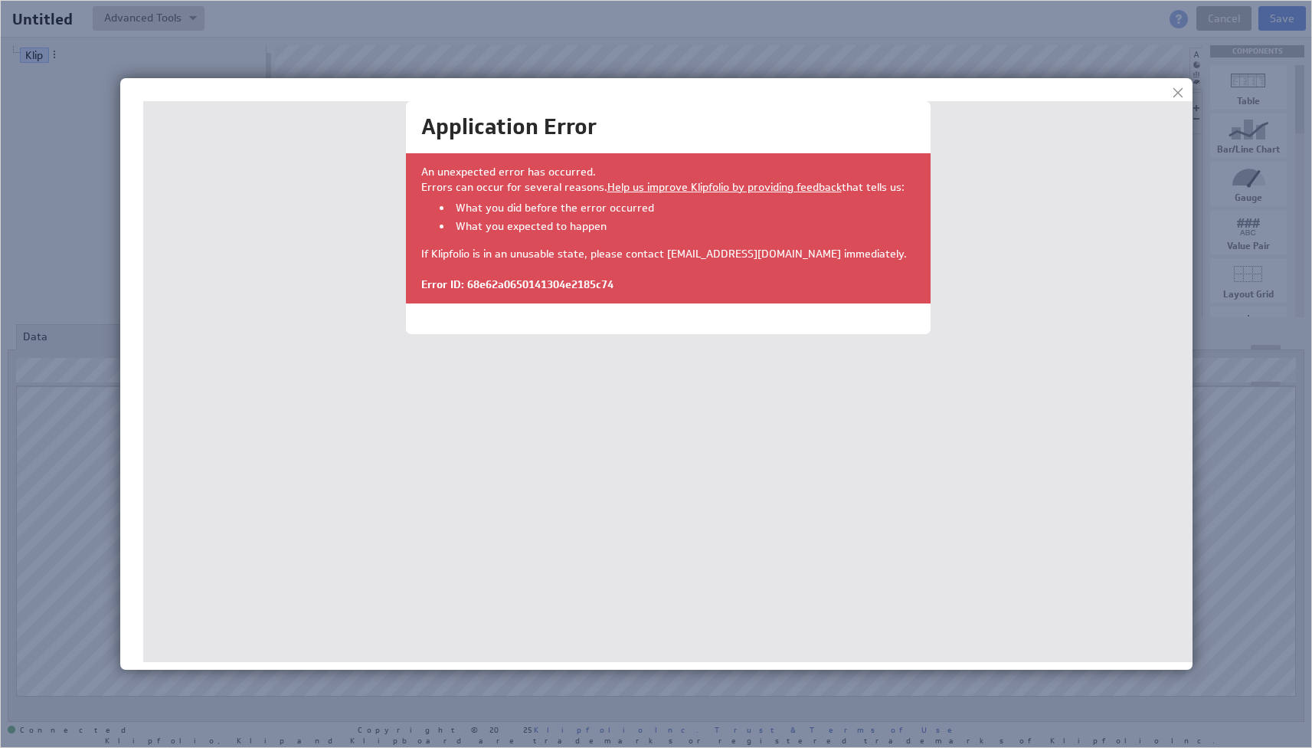
click at [1177, 92] on div at bounding box center [1178, 92] width 23 height 23
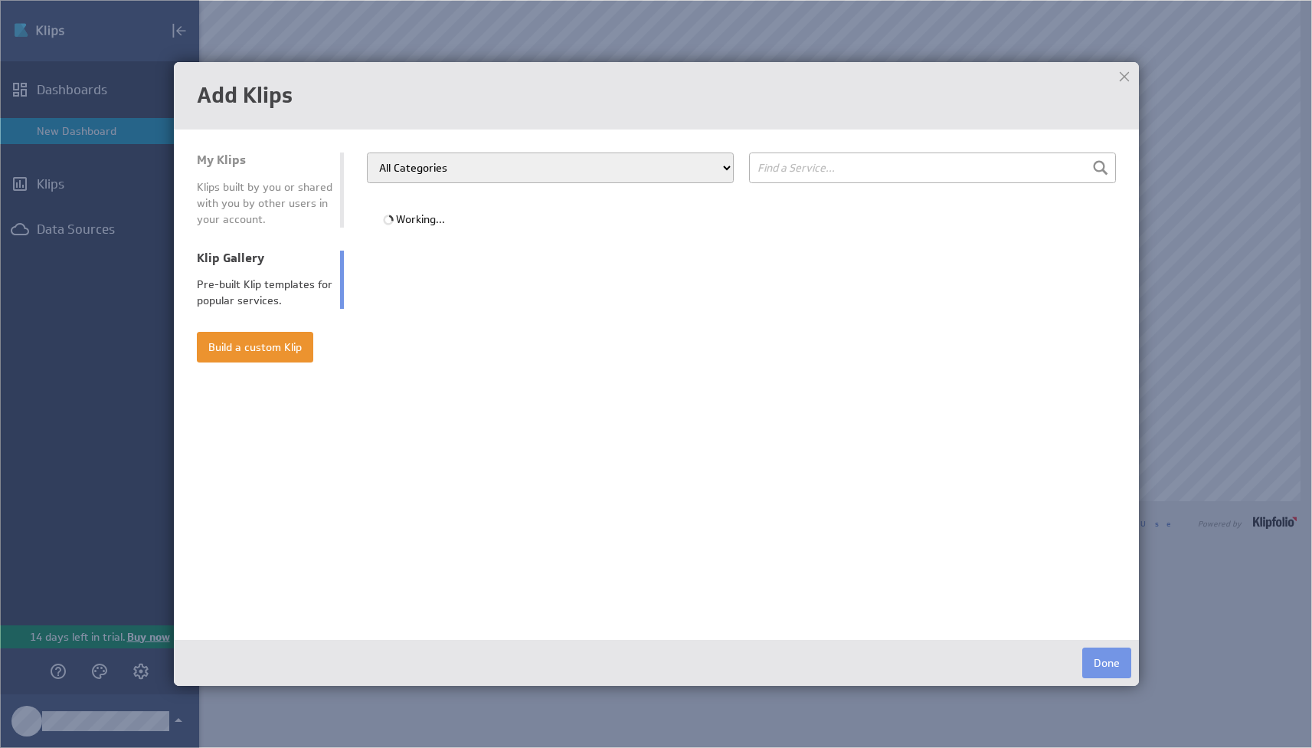
click at [1135, 84] on div at bounding box center [1124, 76] width 23 height 23
